Goal: Find specific page/section: Find specific page/section

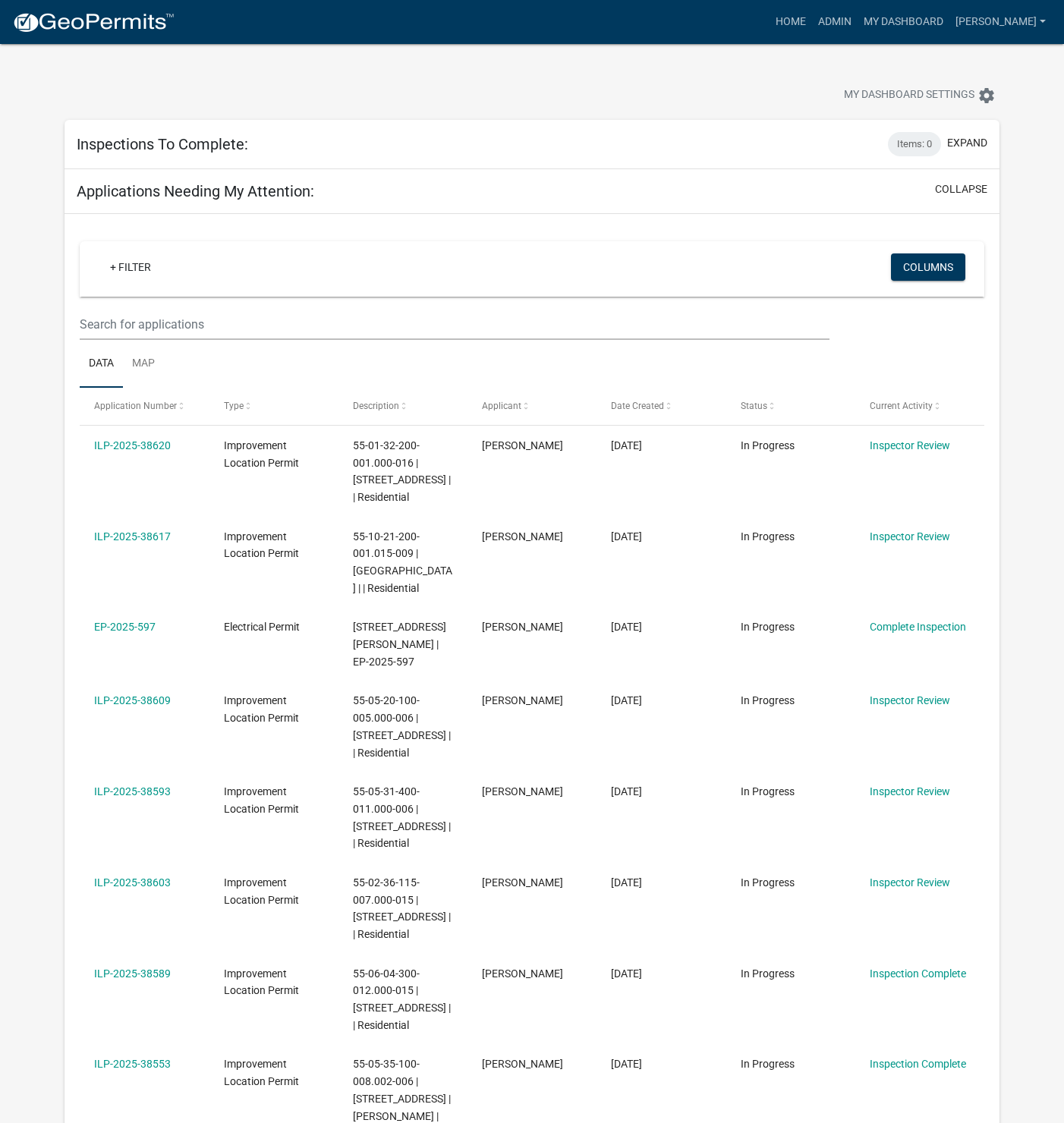
select select "1: 25"
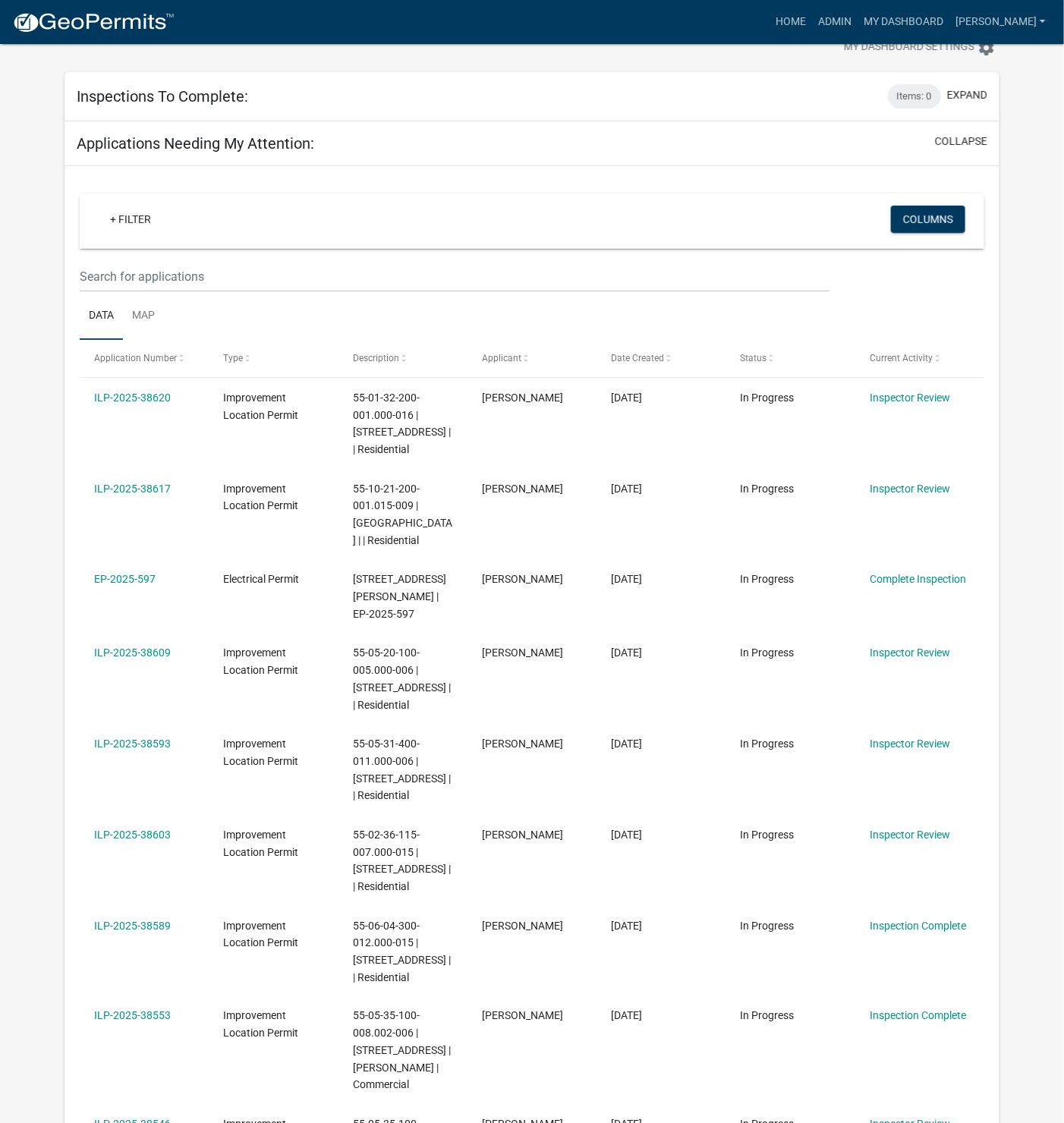
click at [313, 98] on div "Inspections To Complete: Items: 0 expand" at bounding box center [532, 97] width 935 height 49
click at [858, 25] on link "Admin" at bounding box center [835, 22] width 46 height 29
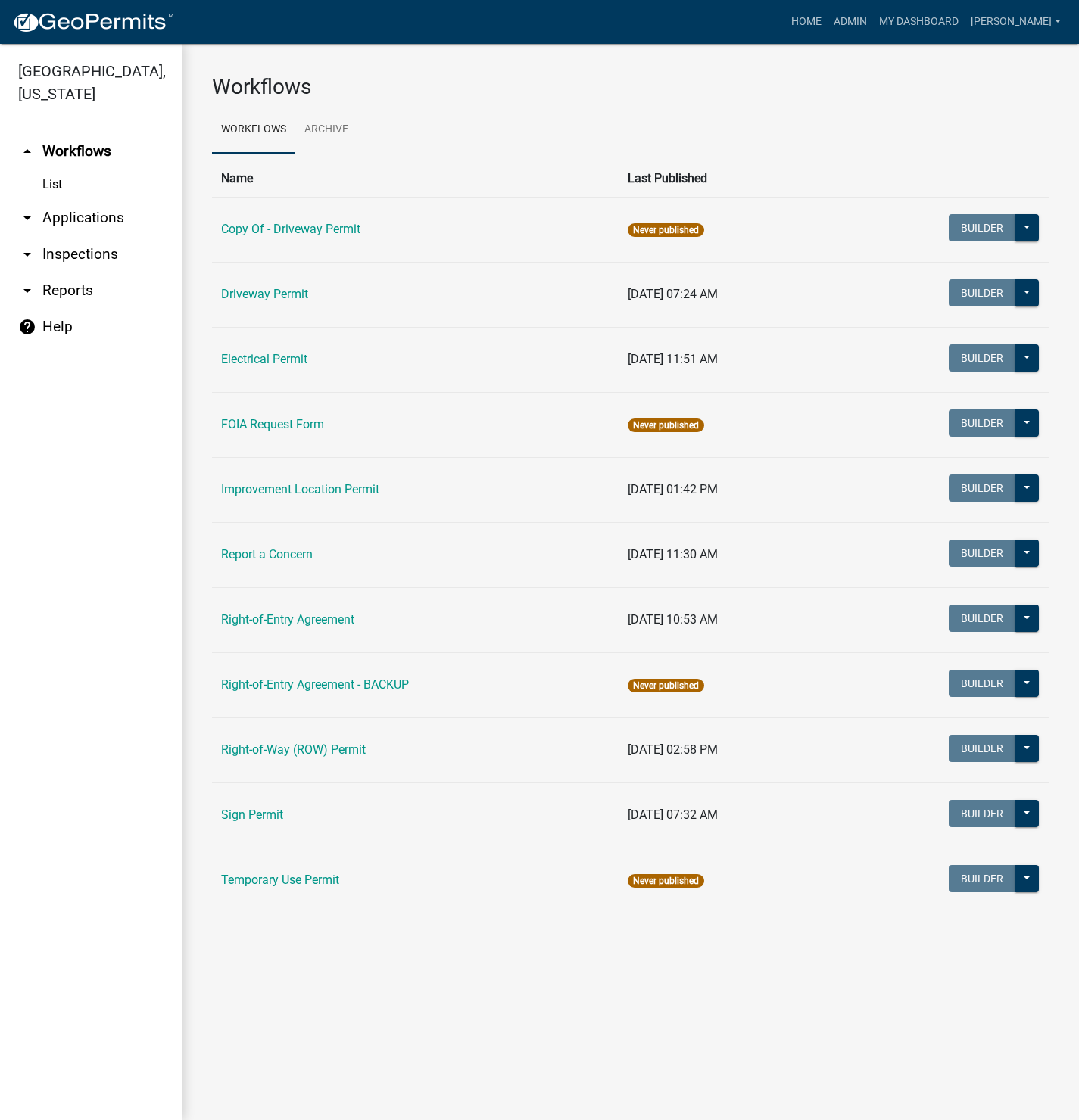
click at [278, 495] on link "Improvement Location Permit" at bounding box center [301, 489] width 159 height 14
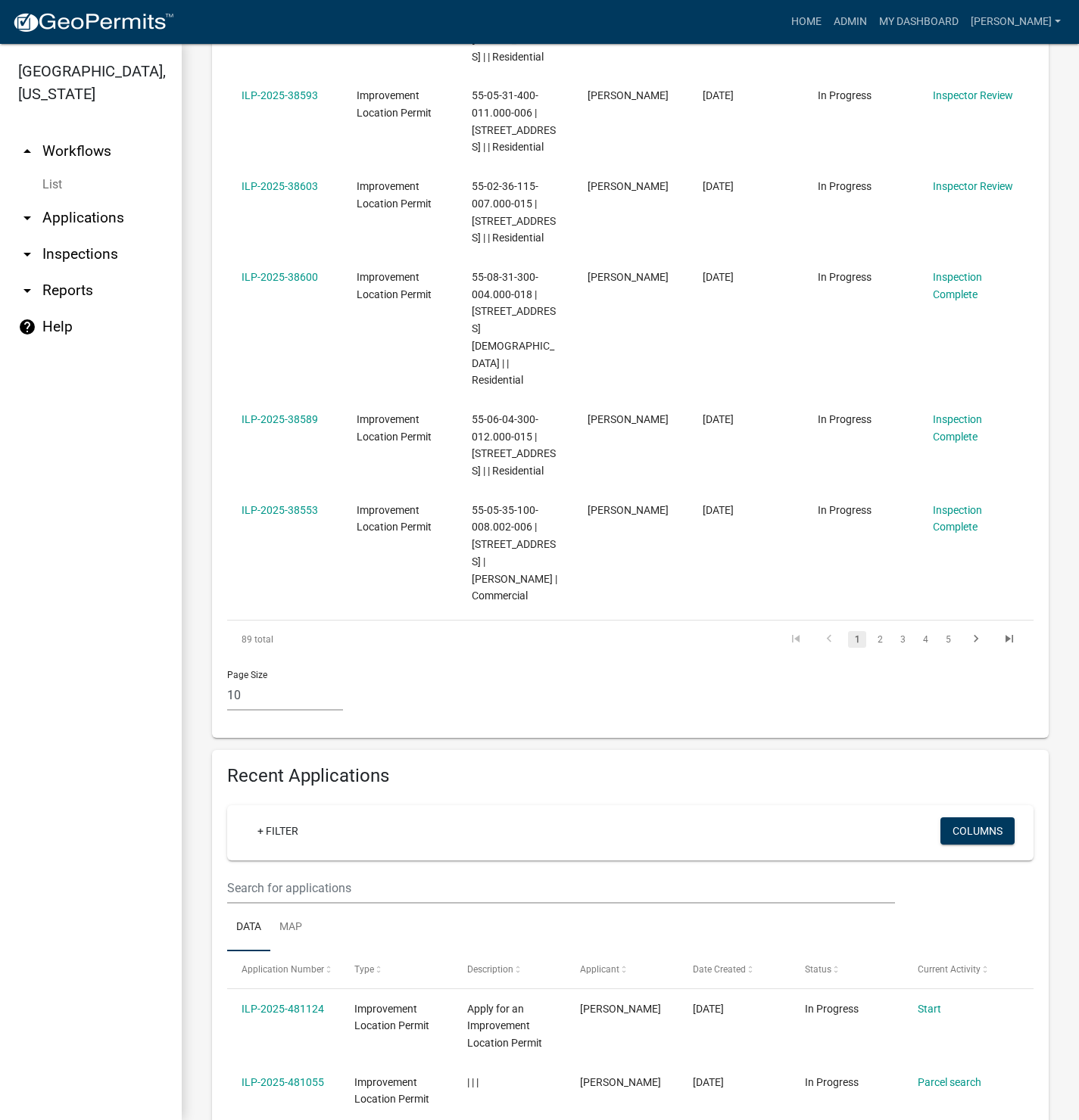
scroll to position [1022, 0]
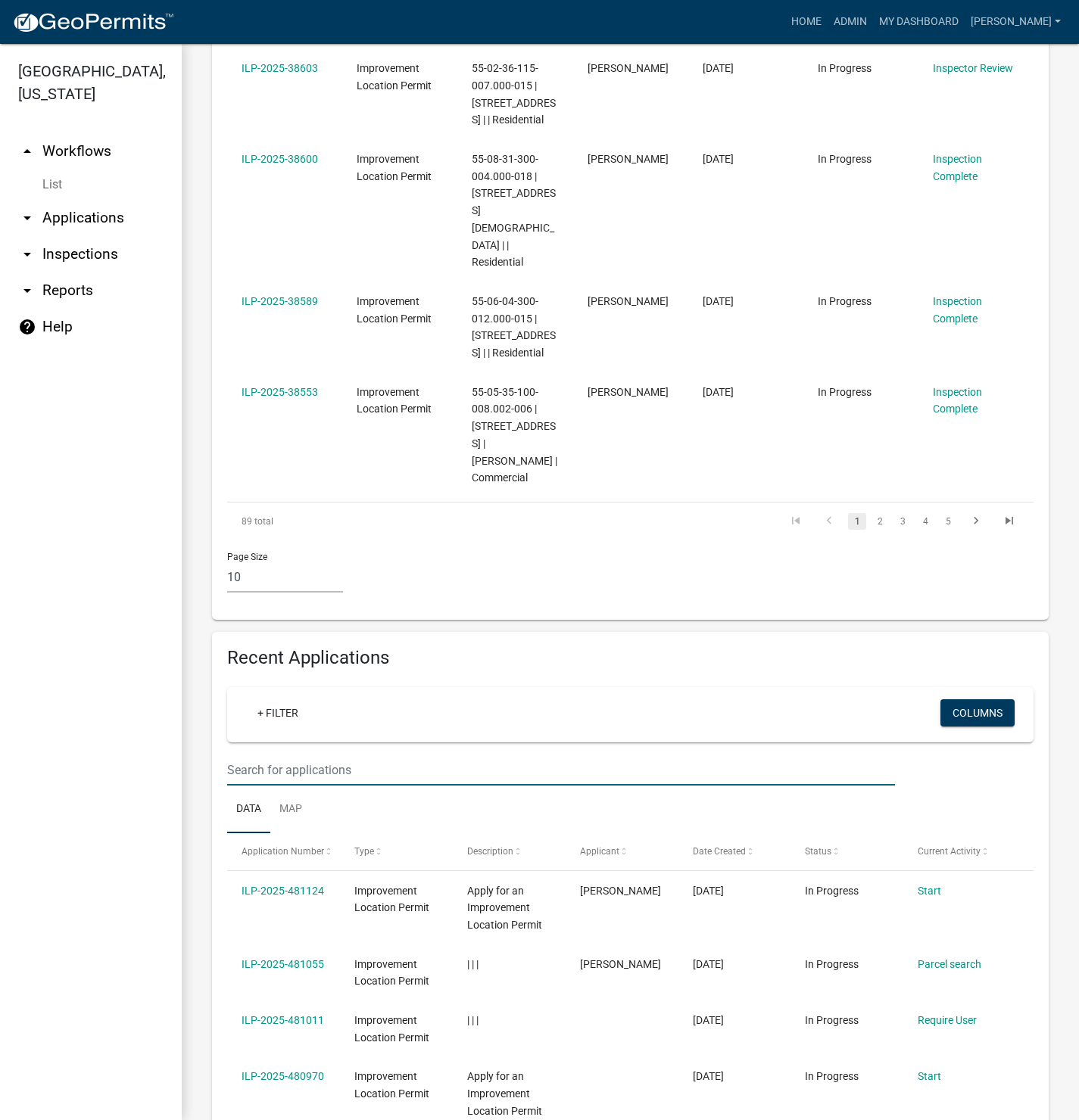
click at [363, 786] on input "text" at bounding box center [562, 769] width 668 height 31
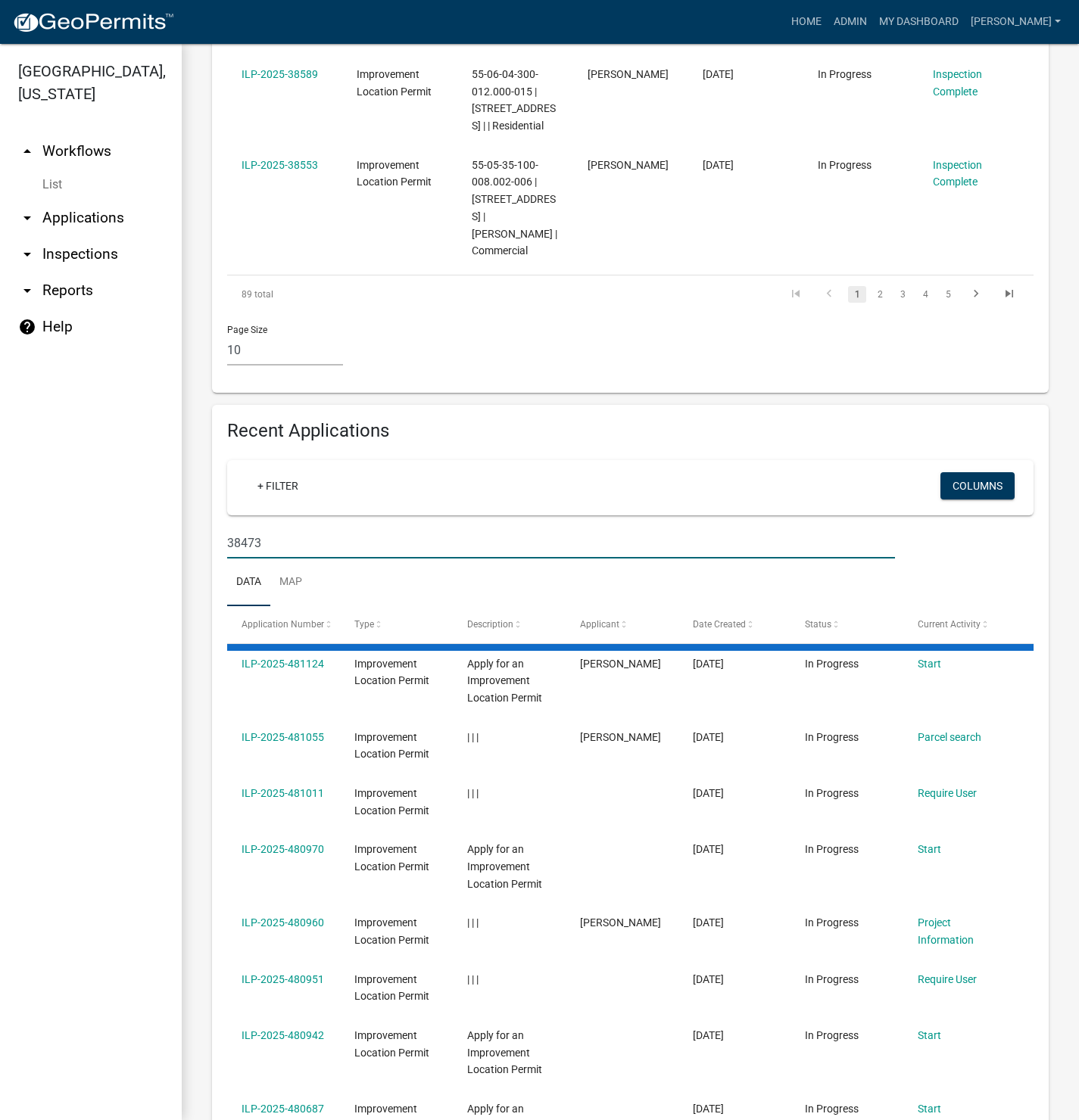
scroll to position [1055, 0]
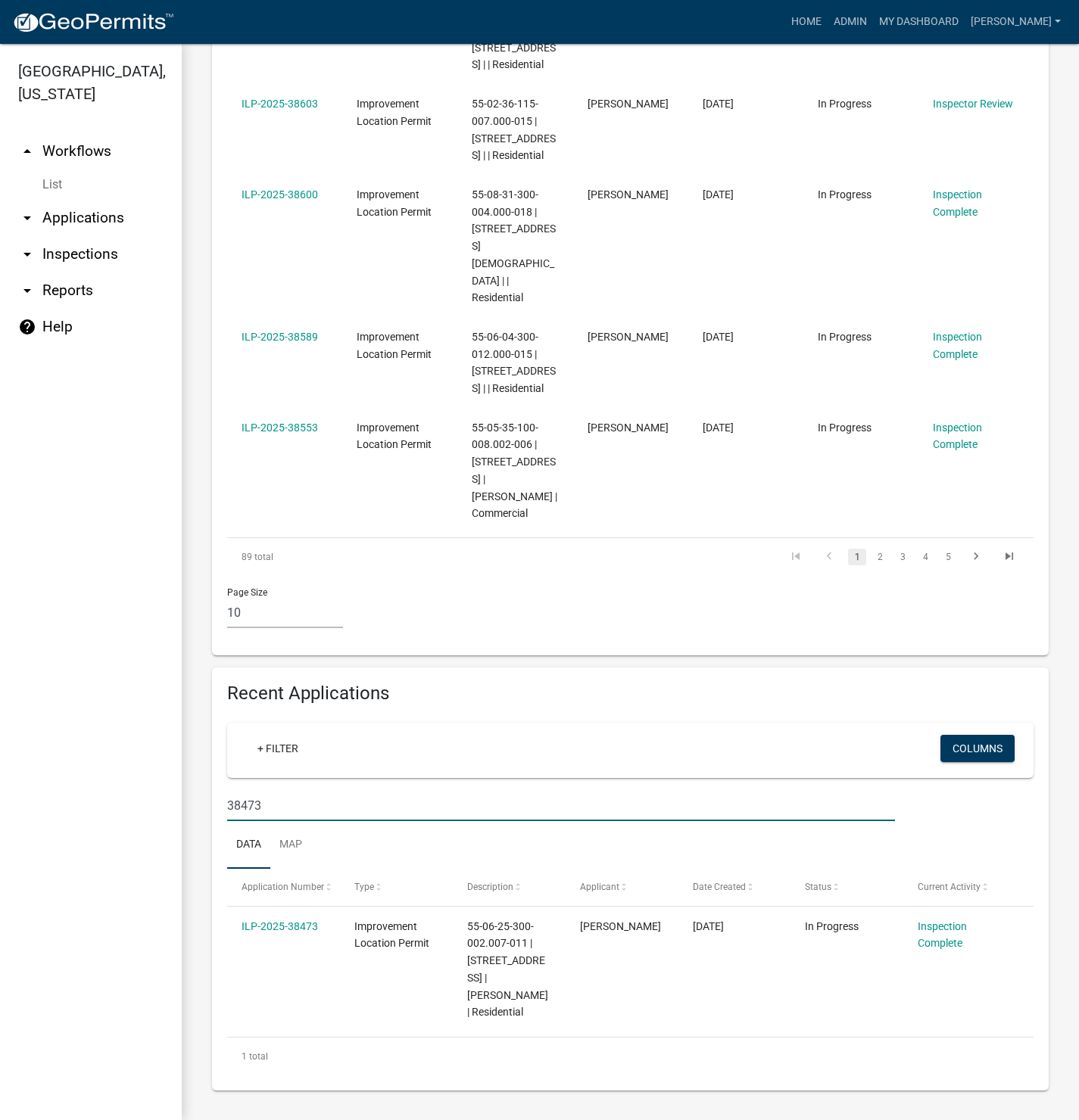
type input "38473"
click at [294, 921] on link "ILP-2025-38473" at bounding box center [279, 927] width 77 height 12
